Goal: Information Seeking & Learning: Learn about a topic

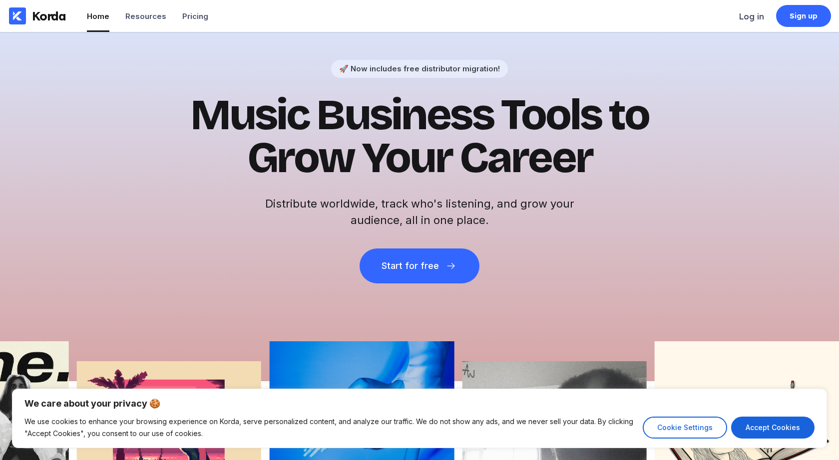
click at [490, 55] on div "🚀 Now includes free distributor migration! Music Business Tools to Grow Your Ca…" at bounding box center [419, 206] width 839 height 349
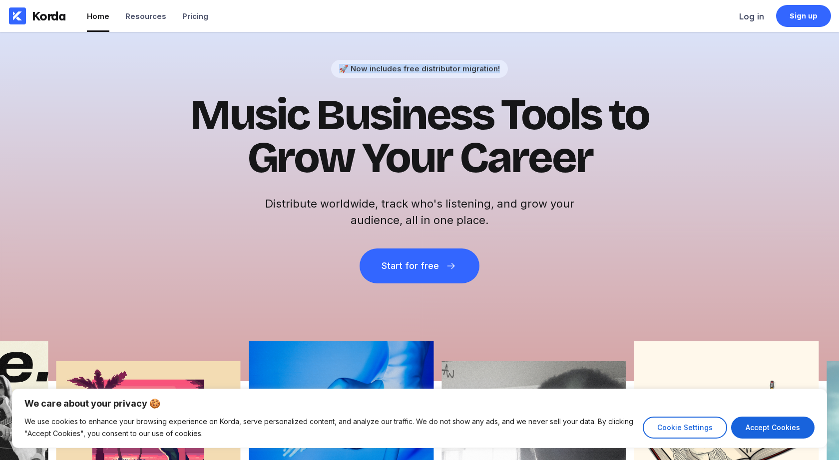
drag, startPoint x: 497, startPoint y: 68, endPoint x: 346, endPoint y: 71, distance: 150.8
click at [346, 71] on div "🚀 Now includes free distributor migration!" at bounding box center [419, 68] width 161 height 9
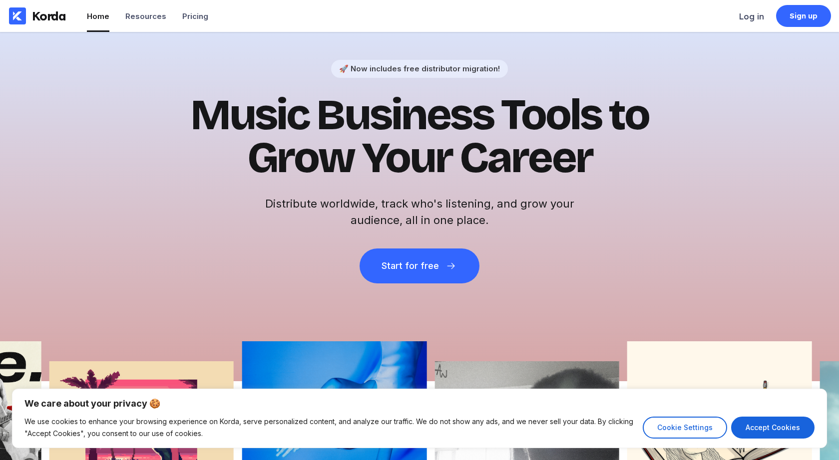
click at [240, 77] on div "🚀 Now includes free distributor migration! Music Business Tools to Grow Your Ca…" at bounding box center [419, 172] width 489 height 224
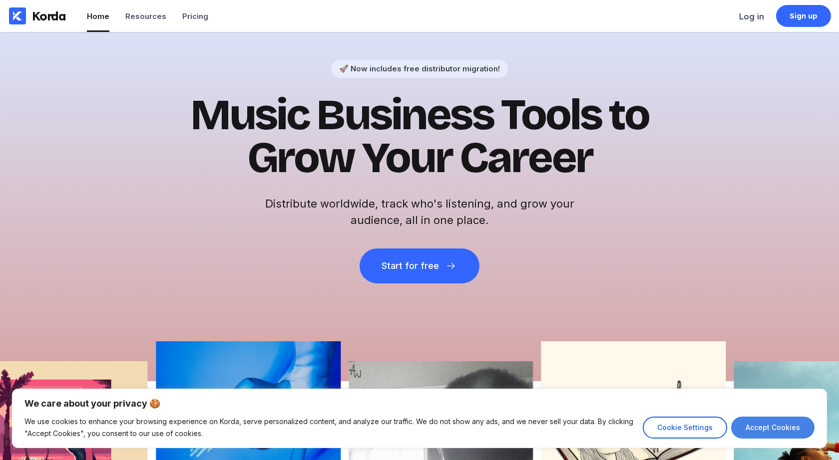
click at [777, 431] on button "Accept Cookies" at bounding box center [772, 428] width 83 height 22
checkbox input "true"
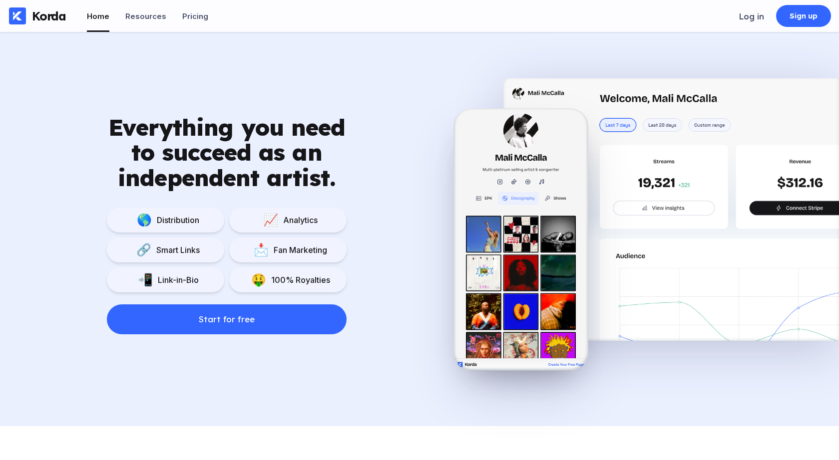
scroll to position [701, 0]
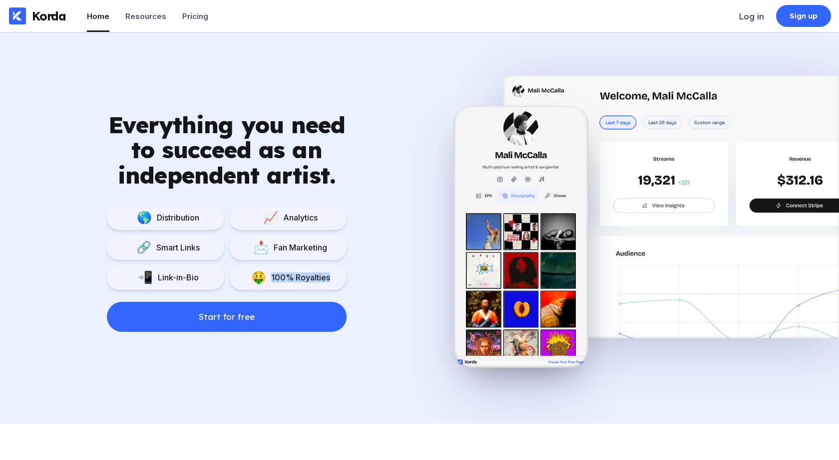
drag, startPoint x: 272, startPoint y: 278, endPoint x: 343, endPoint y: 279, distance: 71.4
click at [342, 278] on div "🤑 100% Royalties" at bounding box center [287, 277] width 117 height 25
click at [376, 279] on div "Everything you need to succeed as an independent artist. 🌎 Distribution 📈 Analy…" at bounding box center [226, 222] width 453 height 220
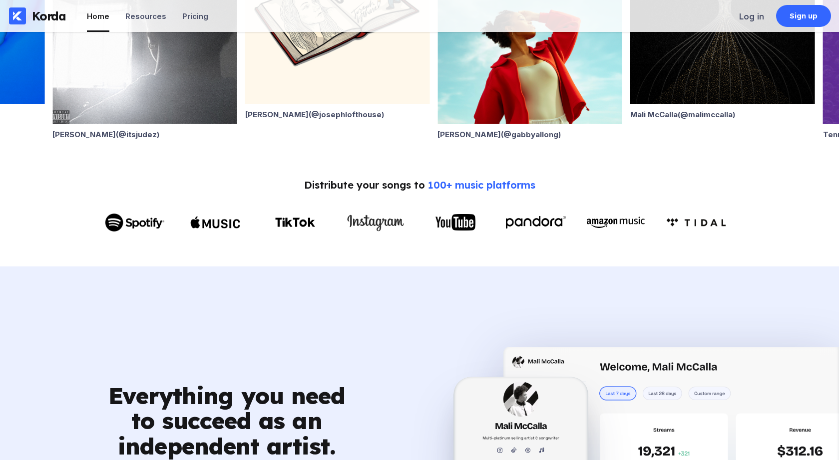
scroll to position [212, 0]
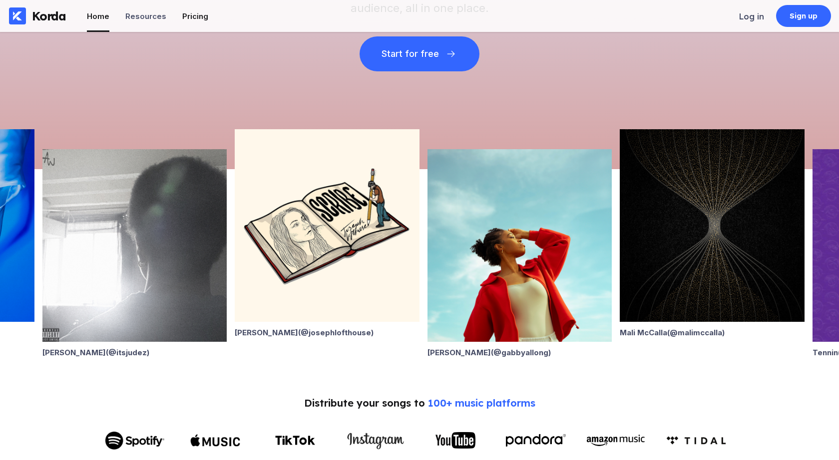
click at [189, 18] on div "Pricing" at bounding box center [195, 15] width 26 height 9
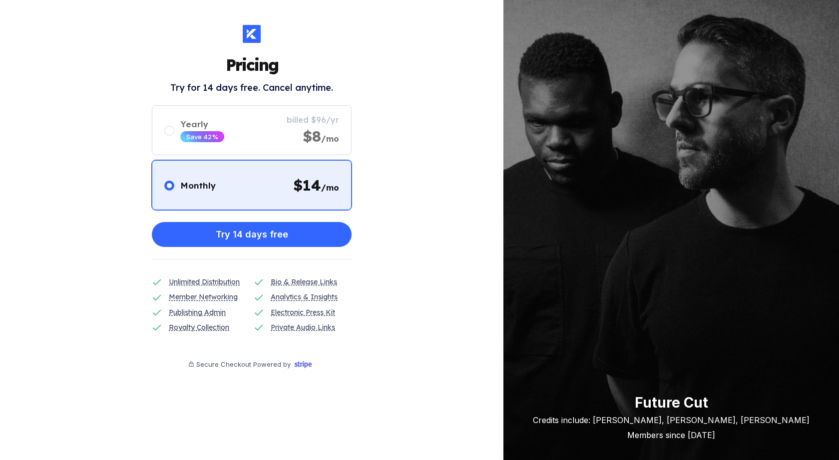
click at [81, 84] on div "Pricing Try for 14 days free. Cancel anytime. Monthly $ 14 /mo Yearly Save 42% …" at bounding box center [251, 230] width 503 height 460
click at [249, 34] on icon at bounding box center [252, 34] width 10 height 10
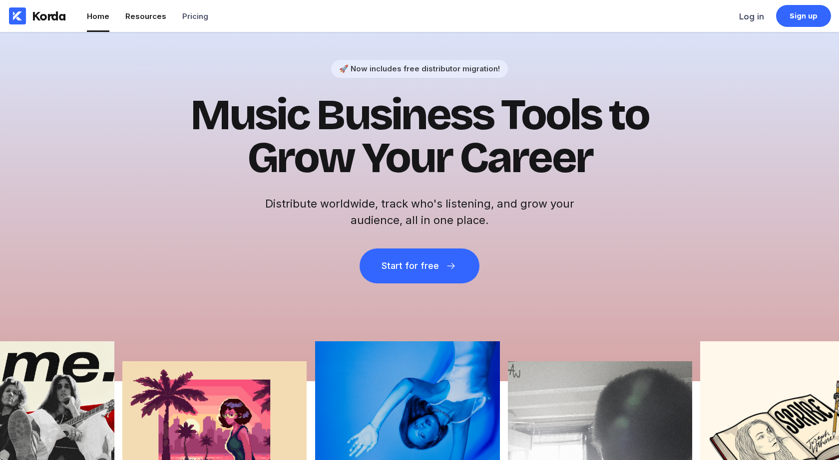
click at [145, 18] on div "Resources" at bounding box center [145, 15] width 41 height 9
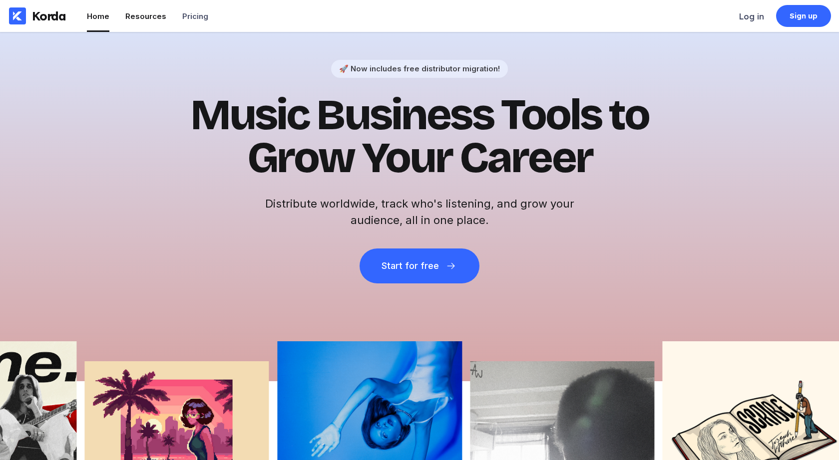
click at [149, 12] on div "Resources" at bounding box center [145, 15] width 41 height 9
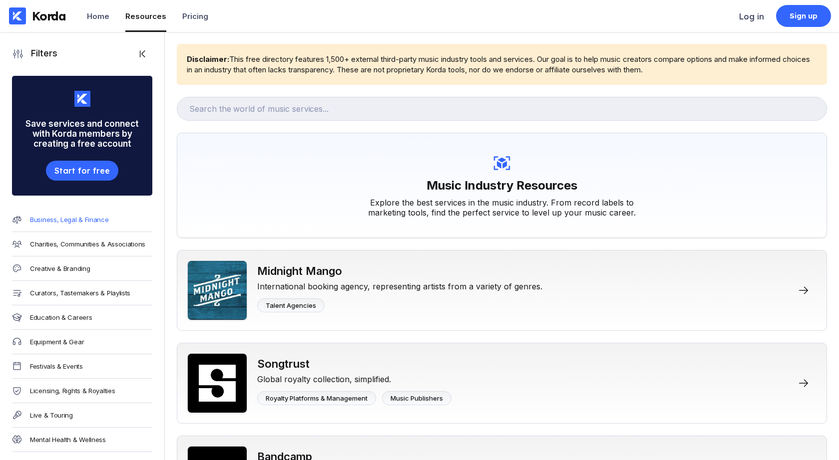
click at [70, 221] on div "Business, Legal & Finance" at bounding box center [69, 220] width 79 height 8
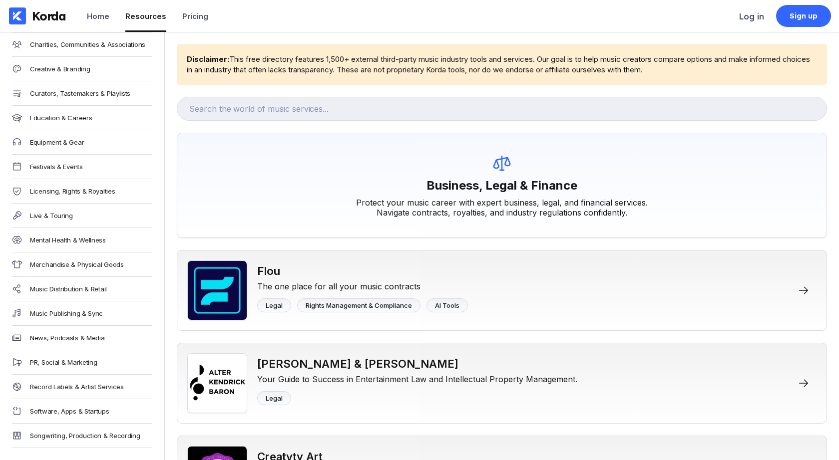
scroll to position [200, 0]
click at [70, 289] on div "Music Distribution & Retail" at bounding box center [68, 289] width 77 height 8
